Goal: Task Accomplishment & Management: Manage account settings

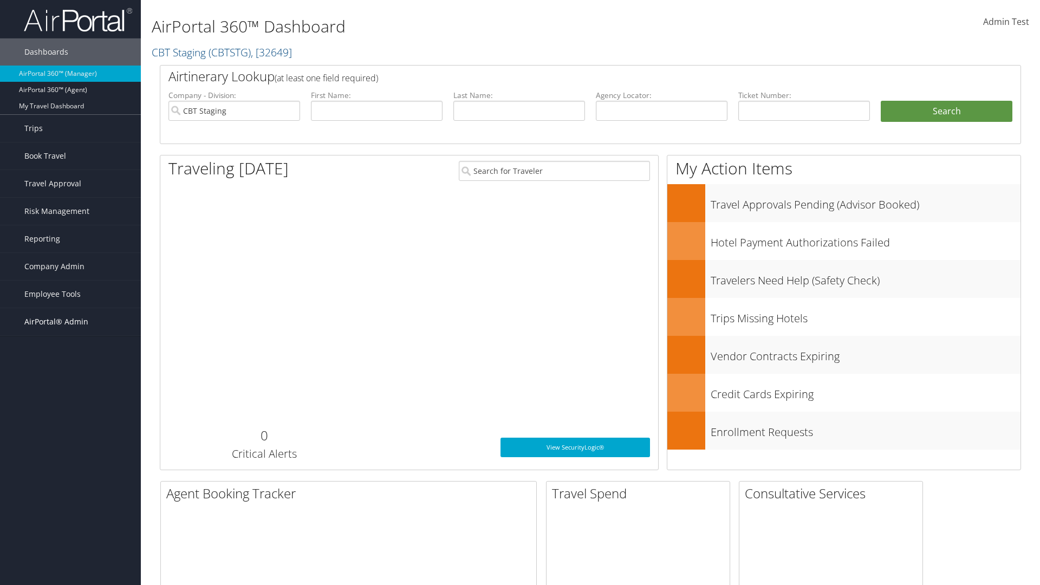
click at [70, 322] on span "AirPortal® Admin" at bounding box center [56, 321] width 64 height 27
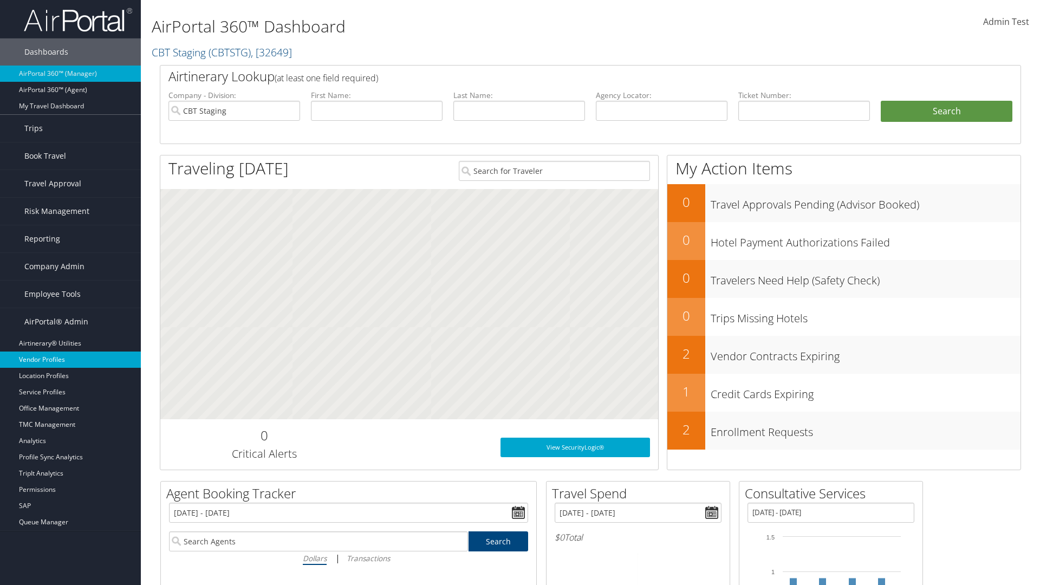
click at [70, 360] on link "Vendor Profiles" at bounding box center [70, 360] width 141 height 16
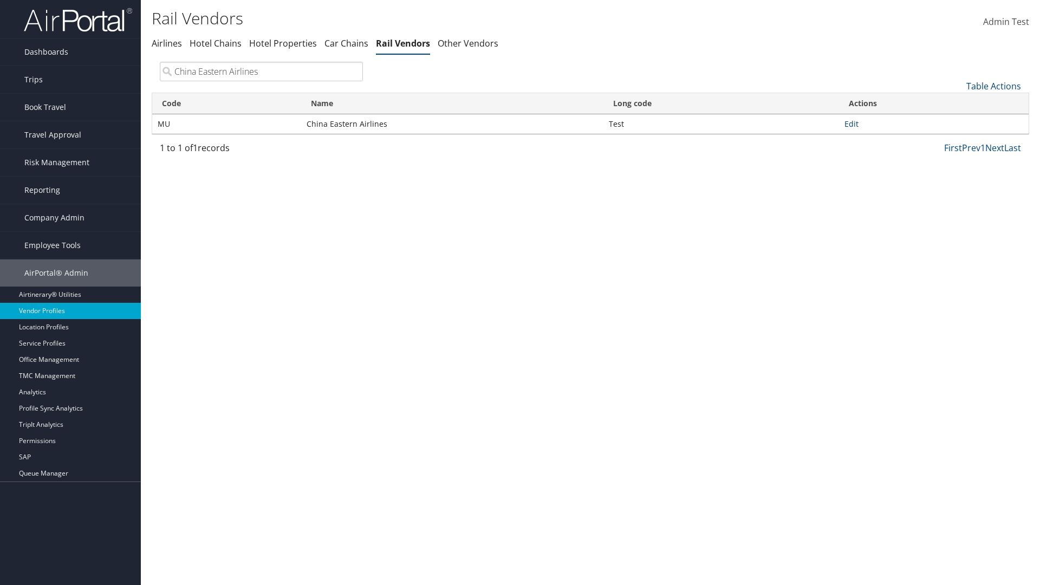
type input "China Eastern Airlines"
click at [851, 123] on link "Edit" at bounding box center [851, 124] width 14 height 10
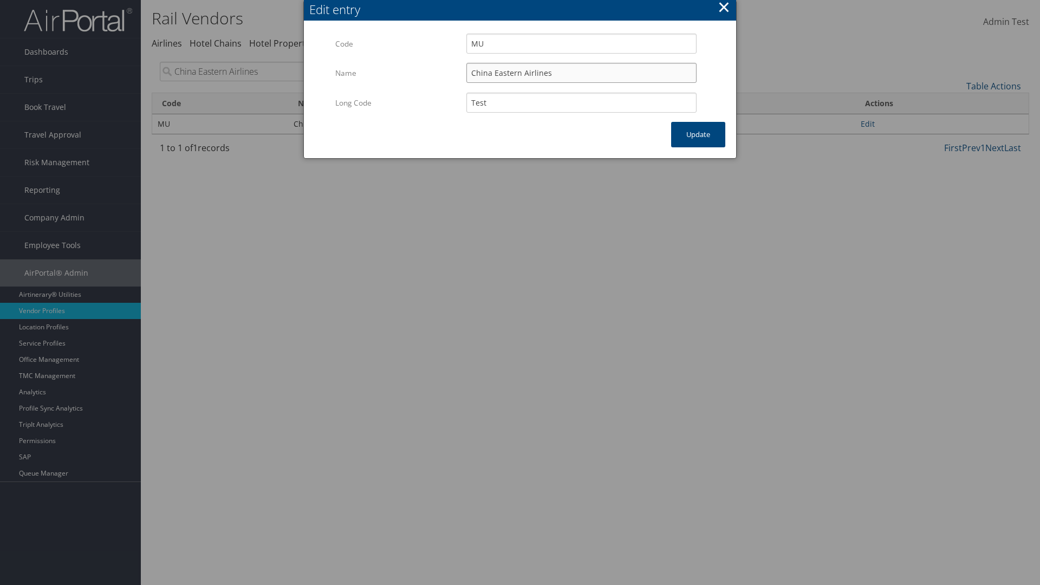
click at [581, 73] on input "China Eastern Airlines" at bounding box center [581, 73] width 230 height 20
type input "China Eastern Airlines"
click at [581, 102] on input "Test" at bounding box center [581, 103] width 230 height 20
type input "Test"
click at [698, 134] on button "Update" at bounding box center [698, 134] width 54 height 25
